Goal: Book appointment/travel/reservation

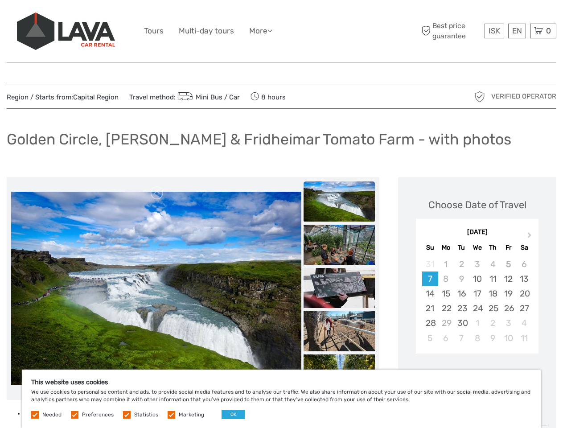
click at [281, 31] on ul "Tours Multi-day tours More Food & drink Travel Articles Back to [GEOGRAPHIC_DAT…" at bounding box center [215, 31] width 142 height 13
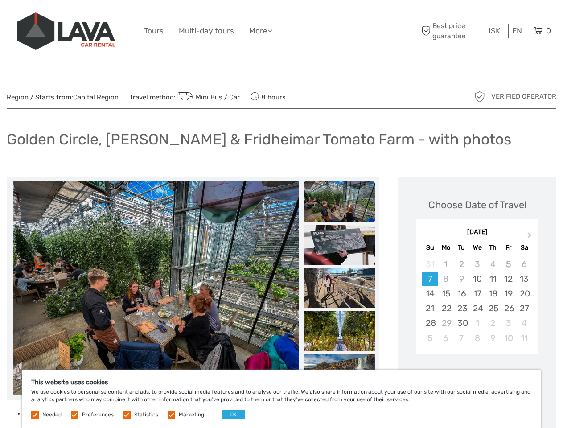
click at [262, 31] on link "More" at bounding box center [260, 31] width 23 height 13
click at [273, 30] on icon at bounding box center [270, 31] width 5 height 8
click at [494, 31] on span "ISK" at bounding box center [495, 30] width 12 height 9
click at [517, 31] on div "EN English Español Deutsch" at bounding box center [518, 31] width 18 height 15
click at [543, 31] on div "0 Items Total 0 ISK Checkout The shopping cart is empty." at bounding box center [543, 31] width 26 height 15
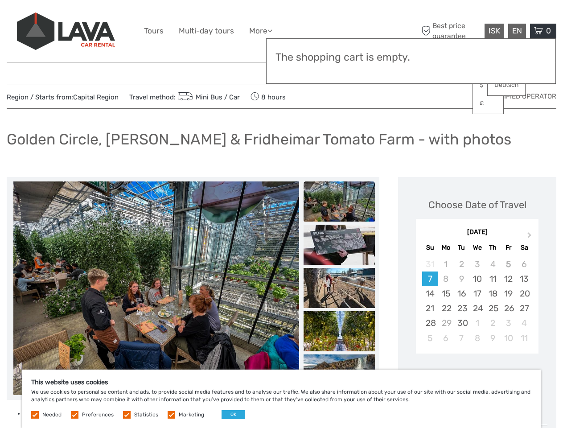
click at [156, 289] on img at bounding box center [155, 289] width 285 height 214
click at [157, 193] on link at bounding box center [157, 193] width 14 height 14
